Goal: Transaction & Acquisition: Purchase product/service

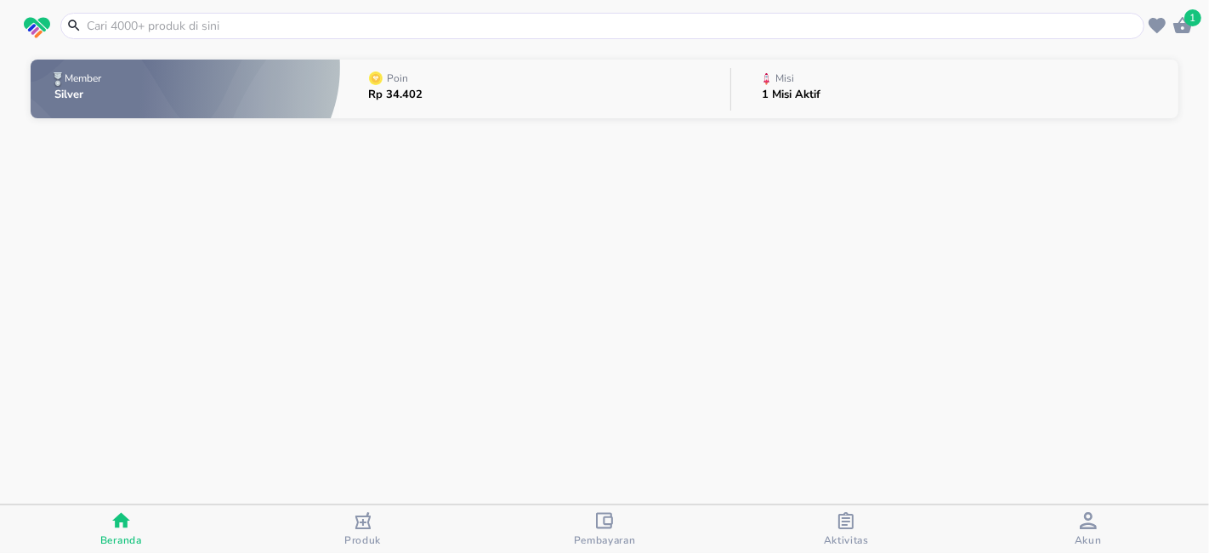
click at [598, 523] on icon "button" at bounding box center [604, 520] width 17 height 17
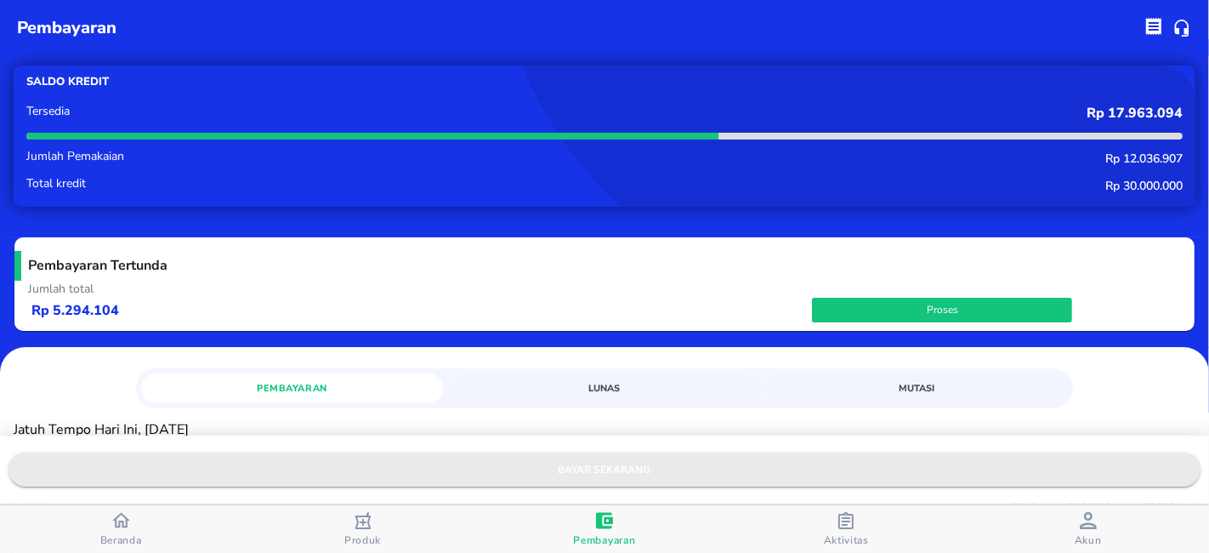
click at [604, 469] on span "bayar sekarang" at bounding box center [604, 470] width 1165 height 18
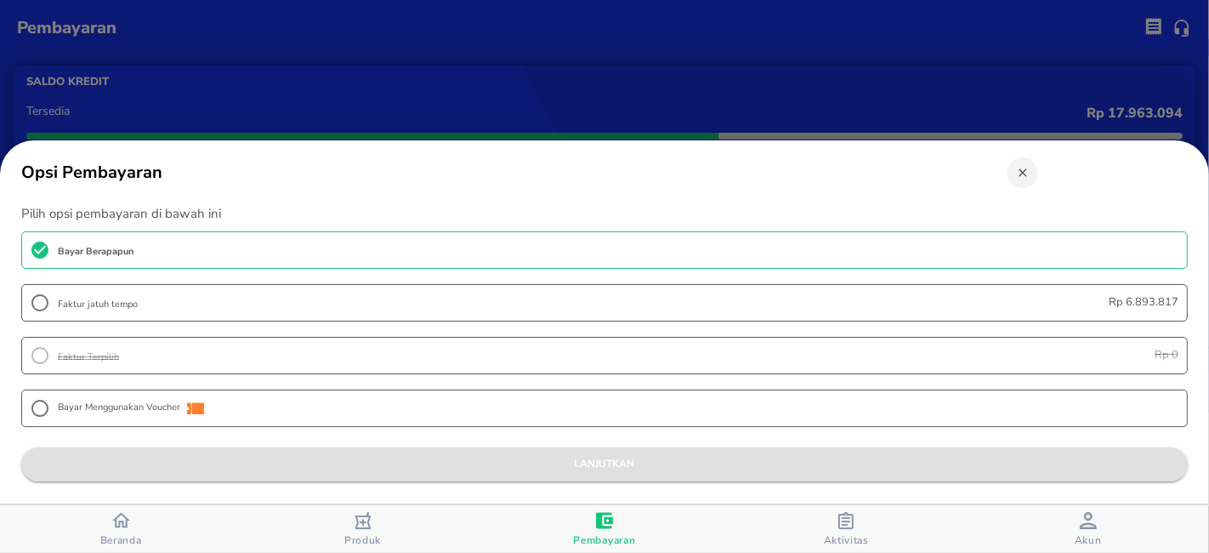
click at [600, 455] on span "lanjutkan" at bounding box center [605, 464] width 1140 height 18
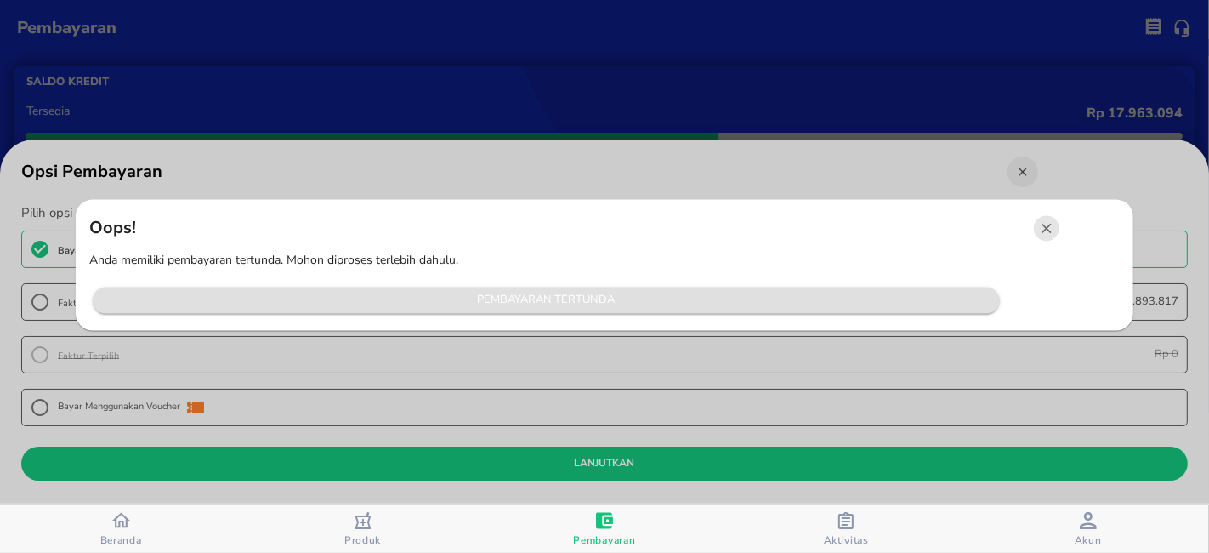
click at [533, 313] on button "Pembayaran Tertunda" at bounding box center [547, 300] width 908 height 26
radio input "false"
radio input "true"
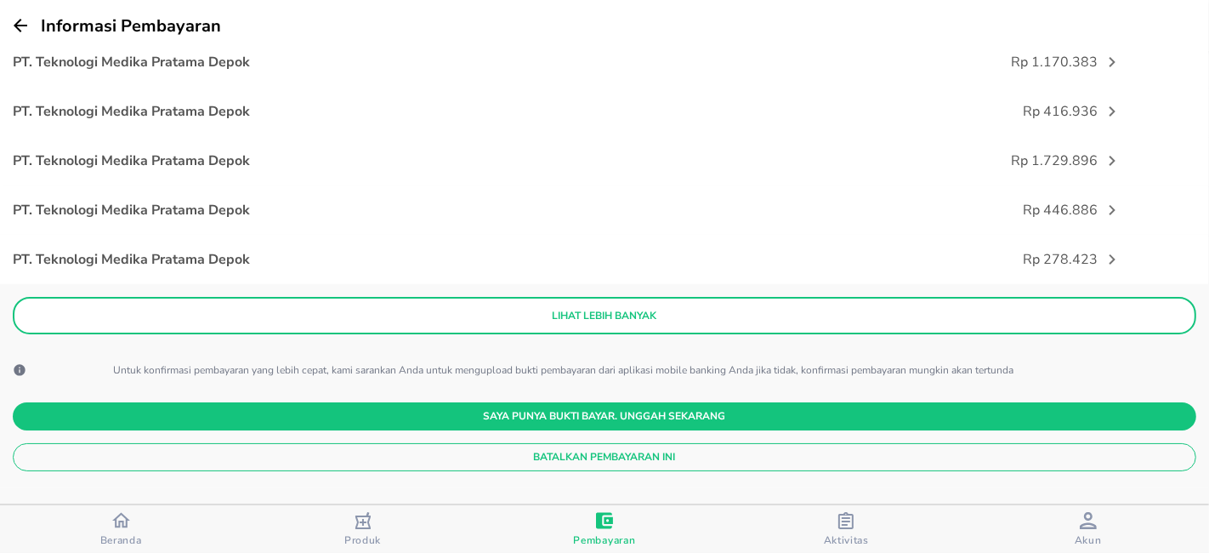
scroll to position [378, 0]
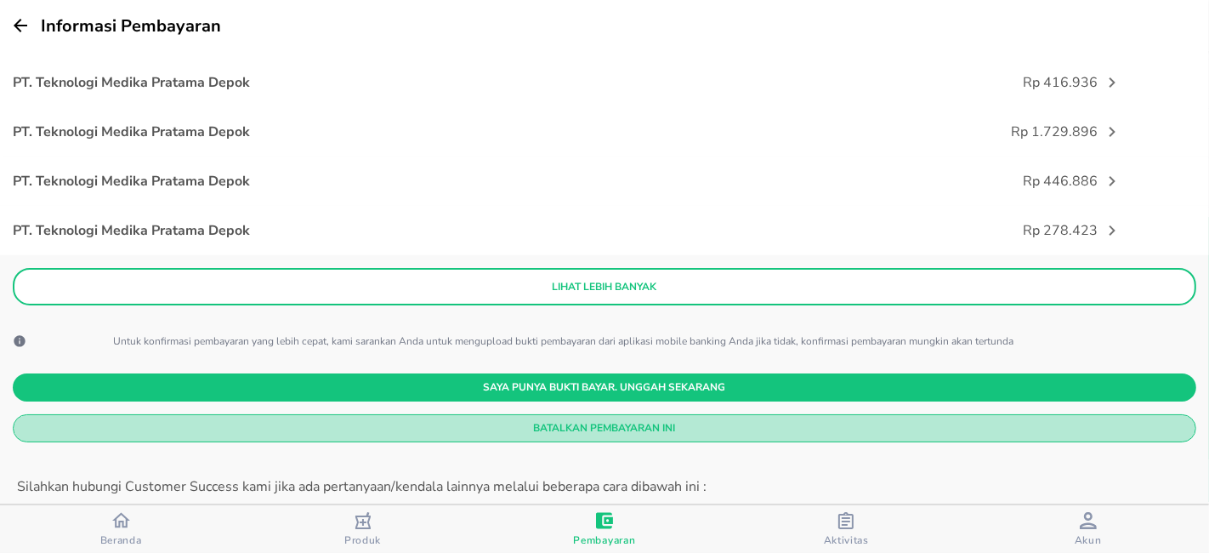
click at [610, 424] on span "Batalkan Pembayaran Ini" at bounding box center [604, 428] width 1157 height 18
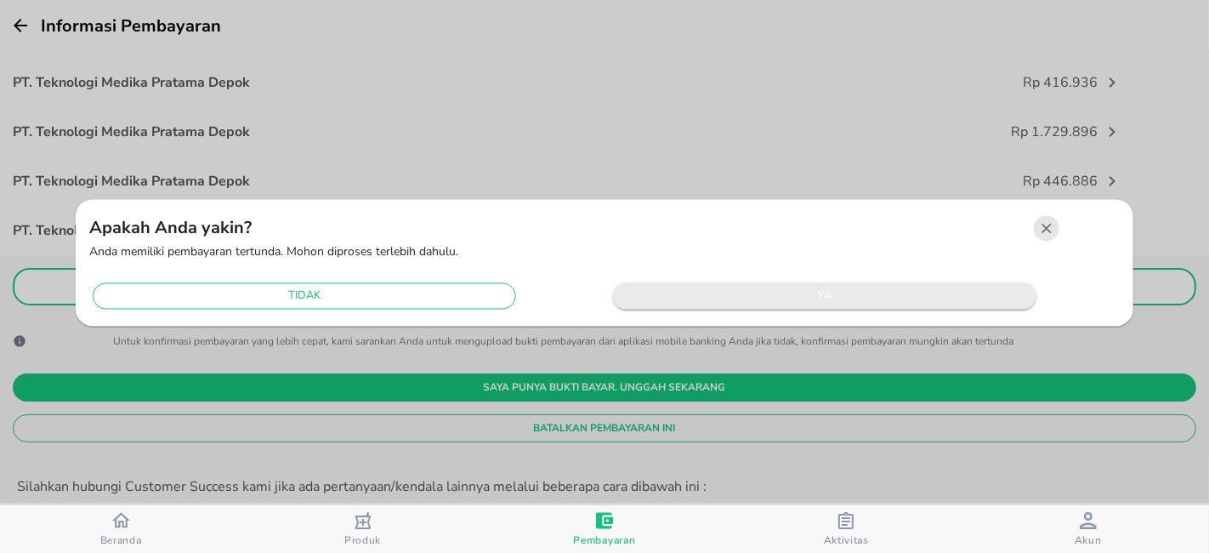
click at [692, 290] on span "ya" at bounding box center [825, 297] width 407 height 20
